Goal: Task Accomplishment & Management: Use online tool/utility

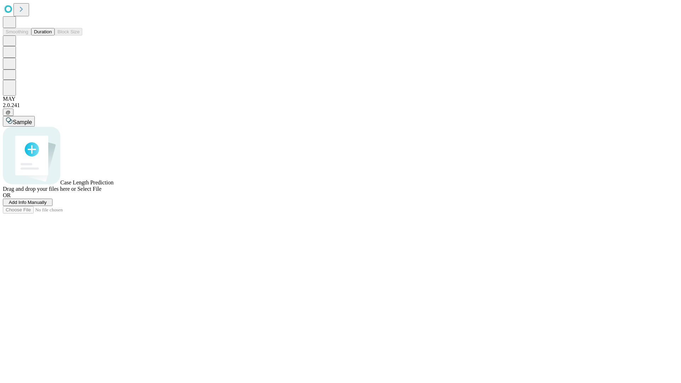
click at [52, 35] on button "Duration" at bounding box center [42, 31] width 23 height 7
click at [47, 205] on span "Add Info Manually" at bounding box center [28, 202] width 38 height 5
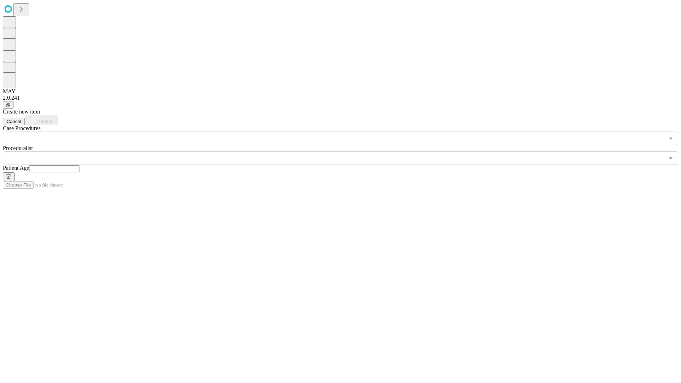
click at [79, 165] on input "text" at bounding box center [54, 168] width 50 height 7
type input "**"
click at [345, 151] on input "text" at bounding box center [333, 157] width 661 height 13
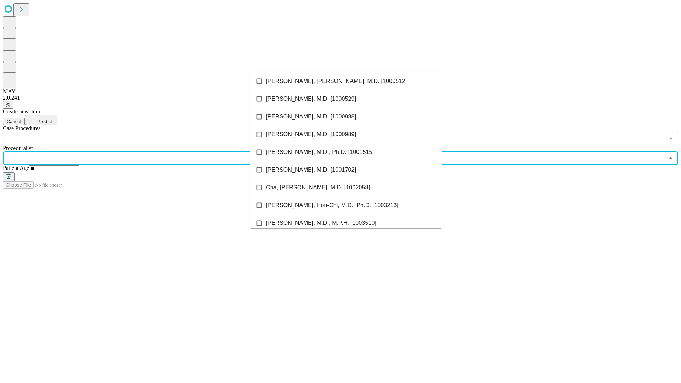
click at [346, 81] on li "[PERSON_NAME], [PERSON_NAME], M.D. [1000512]" at bounding box center [345, 81] width 191 height 18
click at [149, 131] on input "text" at bounding box center [333, 137] width 661 height 13
